Goal: Information Seeking & Learning: Learn about a topic

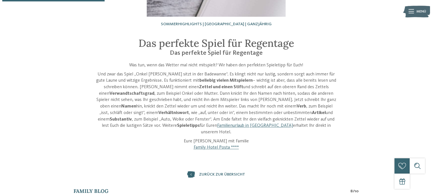
scroll to position [113, 0]
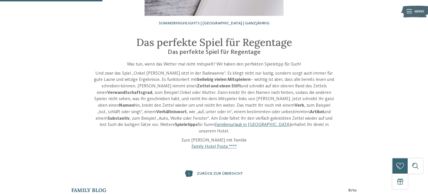
click at [410, 12] on icon at bounding box center [409, 11] width 5 height 4
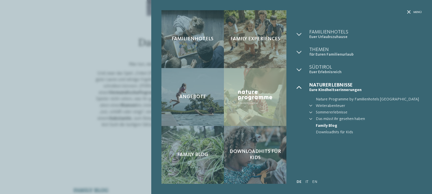
click at [302, 88] on icon at bounding box center [299, 87] width 5 height 5
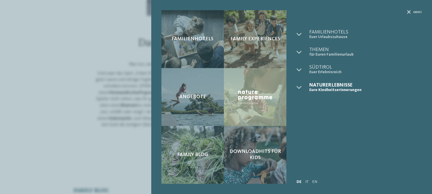
click at [300, 181] on link "DE" at bounding box center [299, 181] width 5 height 4
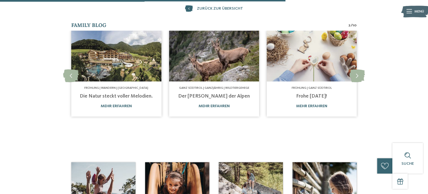
scroll to position [339, 0]
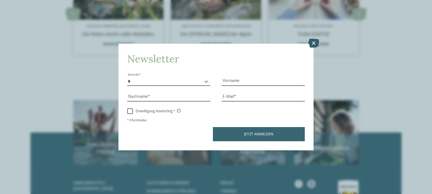
click at [312, 41] on icon at bounding box center [313, 43] width 11 height 9
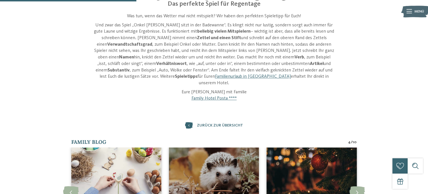
scroll to position [20, 0]
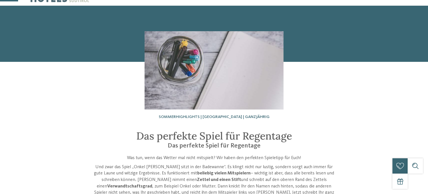
drag, startPoint x: 58, startPoint y: 121, endPoint x: 363, endPoint y: 139, distance: 305.5
drag, startPoint x: 363, startPoint y: 139, endPoint x: 408, endPoint y: 97, distance: 61.5
click at [408, 97] on div "Sommerhighlights | Ganz Südtirol | Ganzjährig Das perfekte Spiel für Regentage …" at bounding box center [214, 124] width 428 height 237
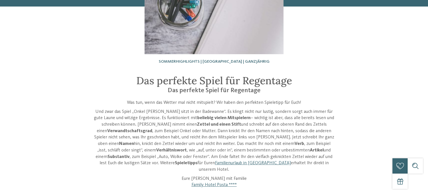
scroll to position [76, 0]
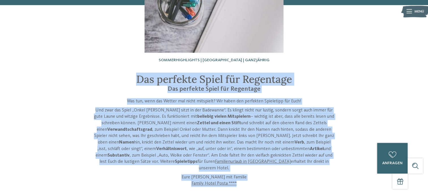
drag, startPoint x: 40, startPoint y: 76, endPoint x: 339, endPoint y: 180, distance: 316.2
click at [339, 180] on div "Sommerhighlights | Ganz Südtirol | Ganzjährig Das perfekte Spiel für Regentage …" at bounding box center [214, 135] width 428 height 373
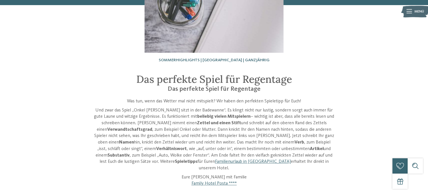
drag, startPoint x: 242, startPoint y: 119, endPoint x: 415, endPoint y: 50, distance: 186.1
click at [415, 50] on div "Sommerhighlights | Ganz Südtirol | Ganzjährig Das perfekte Spiel für Regentage …" at bounding box center [214, 67] width 428 height 237
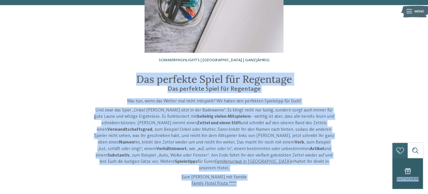
drag, startPoint x: 127, startPoint y: 78, endPoint x: 422, endPoint y: 181, distance: 312.9
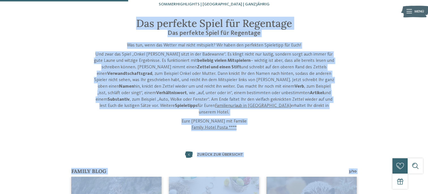
scroll to position [141, 0]
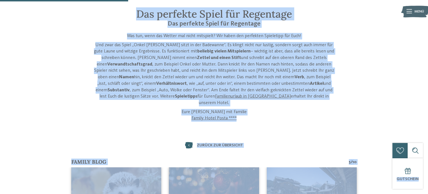
copy div "Das perfekte Spiel für Regentage Das perfekte Spiel für Regentage Was tun, wenn…"
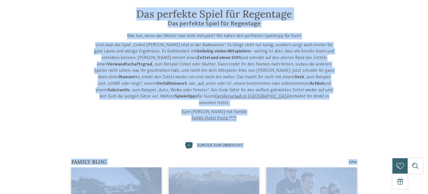
scroll to position [0, 0]
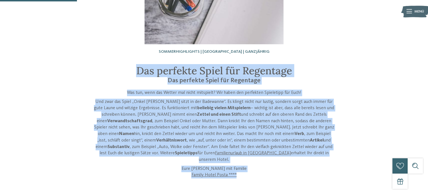
drag, startPoint x: 132, startPoint y: 67, endPoint x: 343, endPoint y: 175, distance: 237.0
click at [343, 175] on div "Sommerhighlights | Ganz Südtirol | Ganzjährig Das perfekte Spiel für Regentage …" at bounding box center [214, 127] width 428 height 373
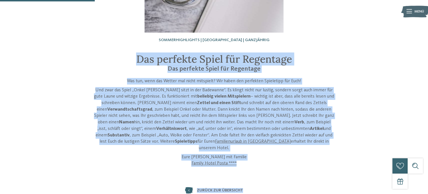
scroll to position [105, 0]
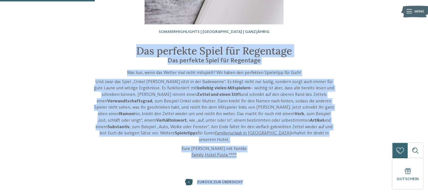
click at [215, 179] on span "zurück zur Übersicht" at bounding box center [220, 181] width 46 height 5
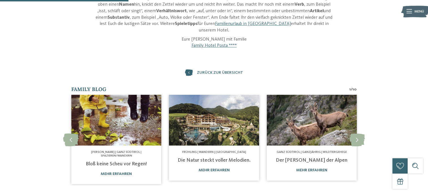
scroll to position [283, 0]
